Goal: Entertainment & Leisure: Consume media (video, audio)

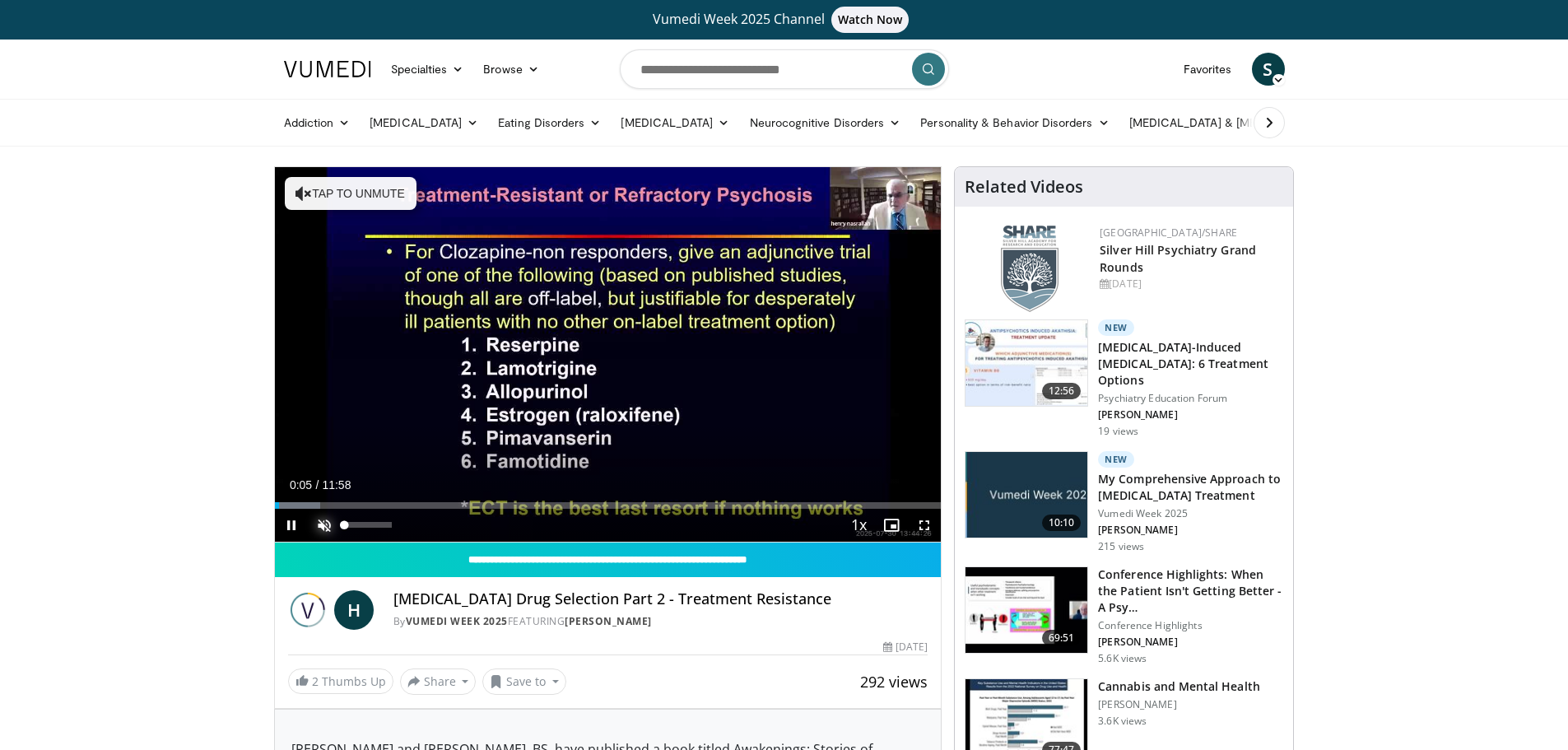
click at [319, 518] on span "Video Player" at bounding box center [324, 524] width 33 height 33
